Goal: Information Seeking & Learning: Get advice/opinions

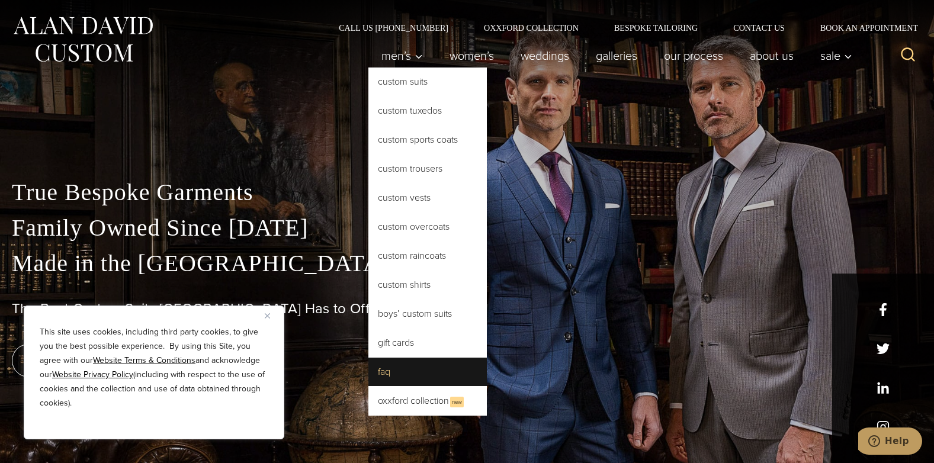
click at [371, 373] on link "FAQ" at bounding box center [427, 372] width 118 height 28
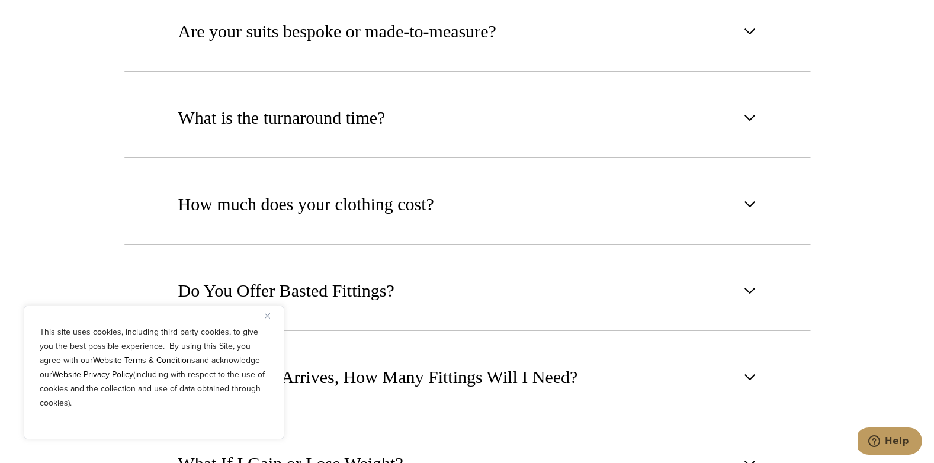
scroll to position [790, 0]
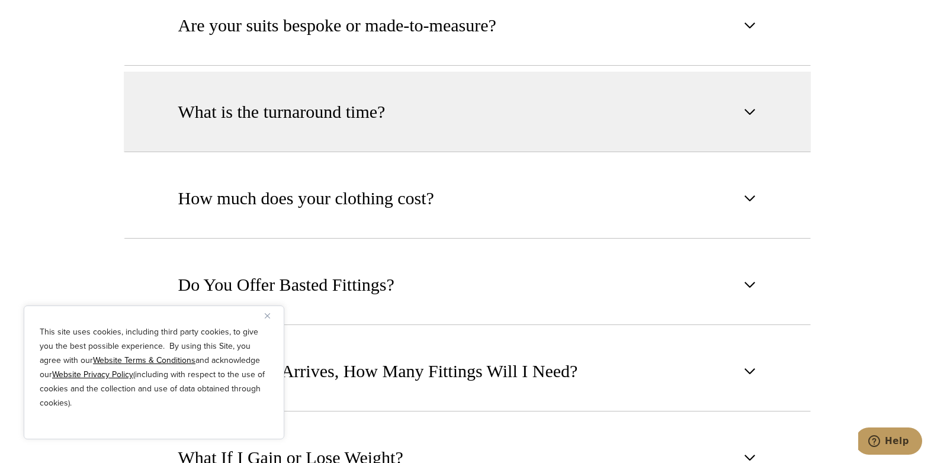
click at [747, 112] on span "button" at bounding box center [750, 112] width 14 height 14
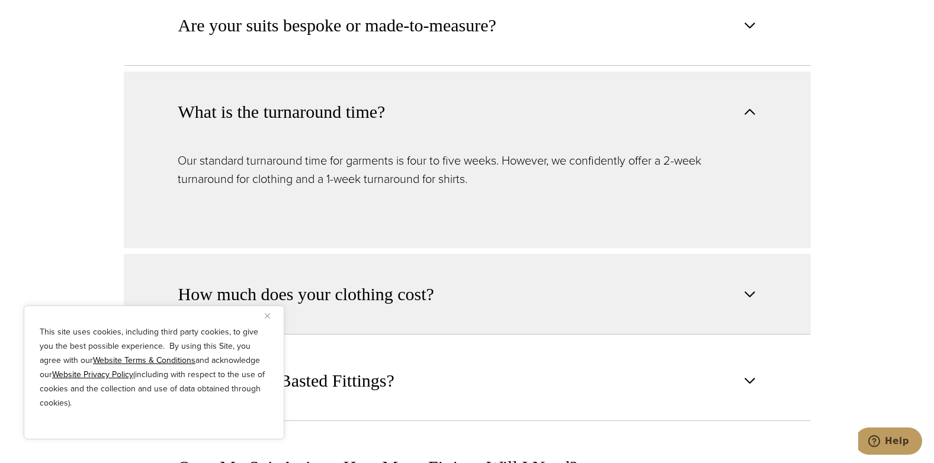
click at [749, 296] on span "button" at bounding box center [750, 294] width 14 height 14
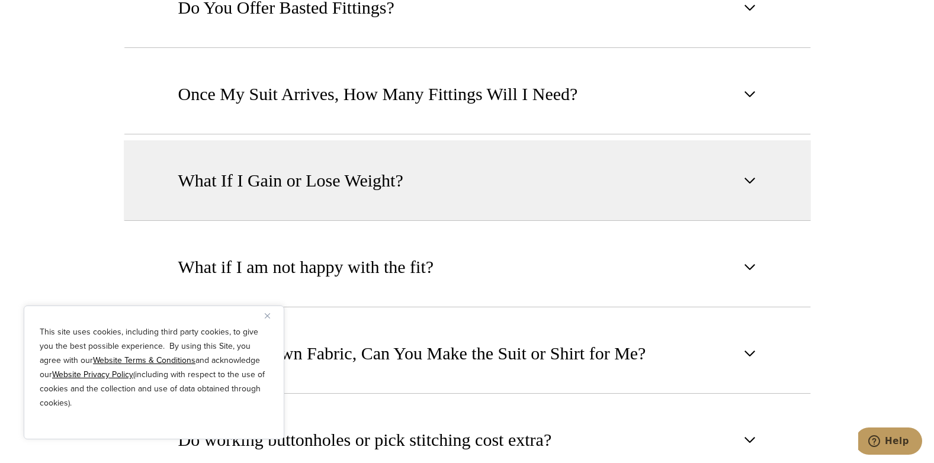
scroll to position [1280, 0]
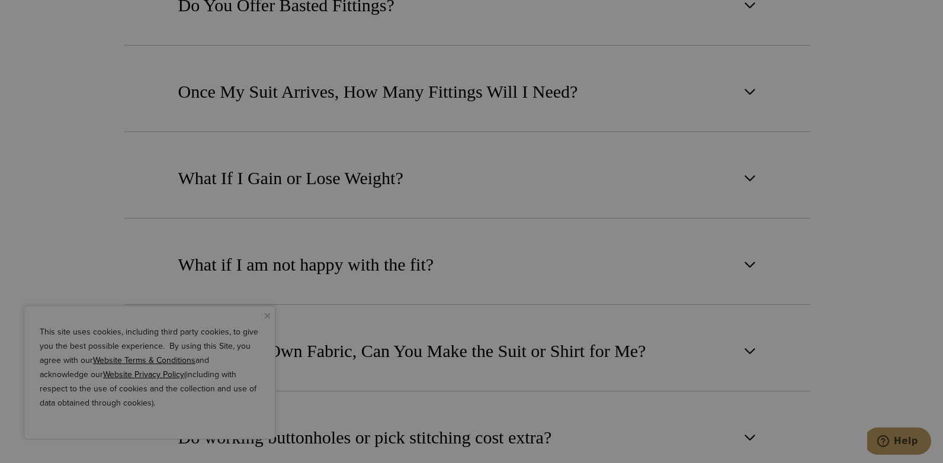
click at [749, 183] on div "Book Now & Receive VIP Benefits Family Owned Since 1913 First Time Buyers Disco…" at bounding box center [624, 234] width 262 height 352
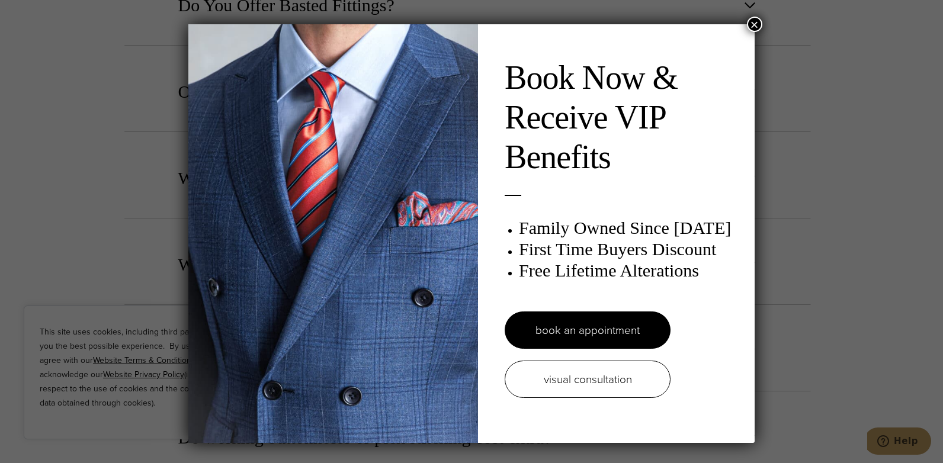
click at [752, 21] on button "×" at bounding box center [754, 24] width 15 height 15
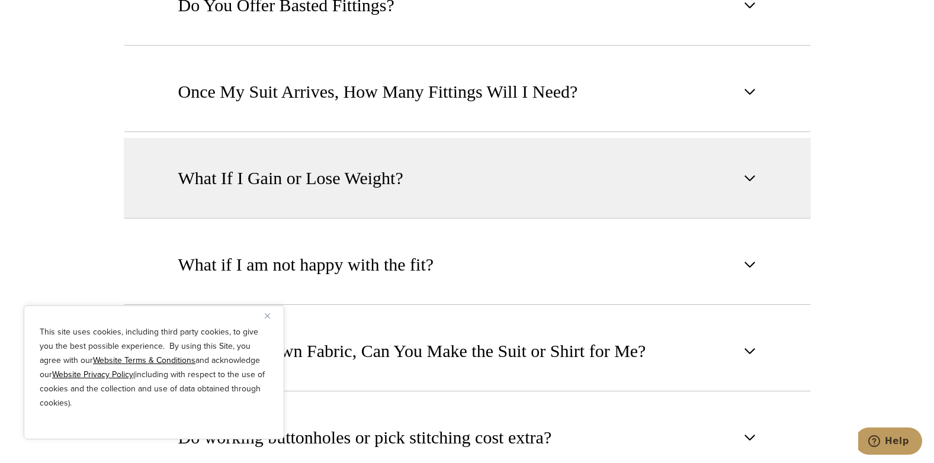
click at [748, 185] on span "button" at bounding box center [750, 178] width 14 height 14
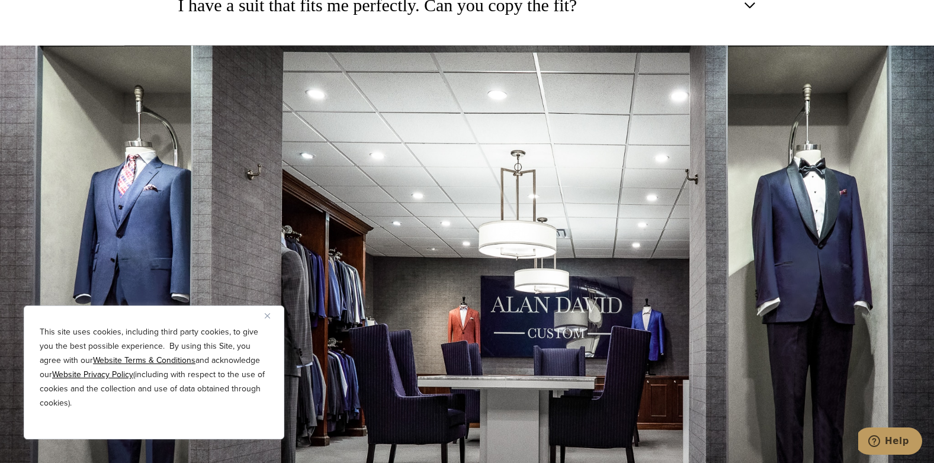
scroll to position [1923, 0]
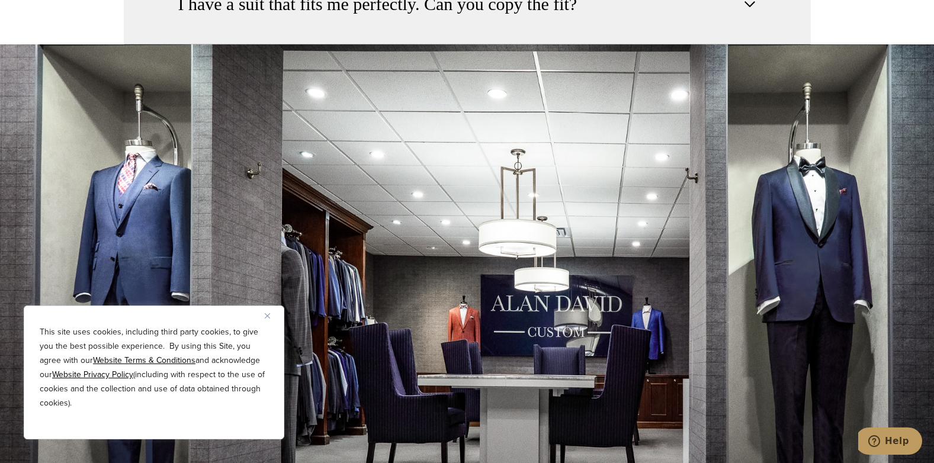
click at [748, 12] on button "I have a suit that fits me perfectly. Can you copy the fit?" at bounding box center [467, 4] width 687 height 81
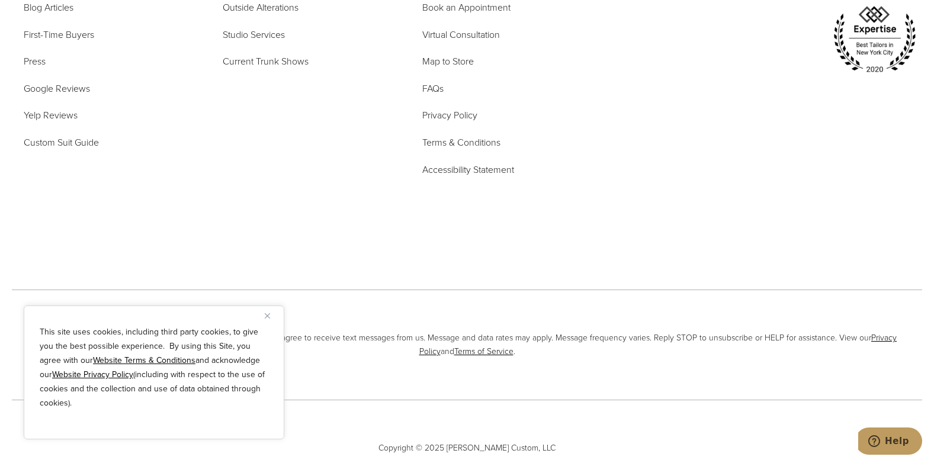
scroll to position [2753, 0]
